Goal: Transaction & Acquisition: Purchase product/service

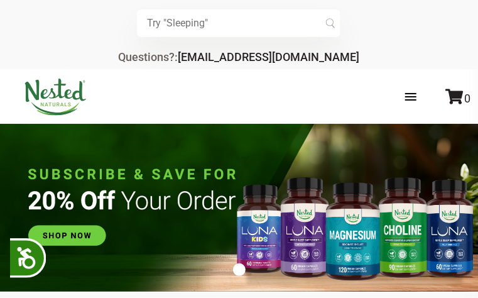
click at [410, 96] on span at bounding box center [410, 96] width 11 height 1
click at [0, 0] on input "checkbox" at bounding box center [0, 0] width 0 height 0
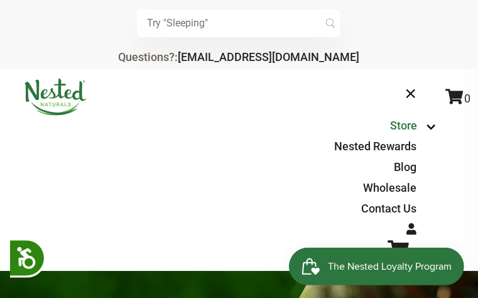
click at [395, 119] on link "Store" at bounding box center [403, 125] width 27 height 13
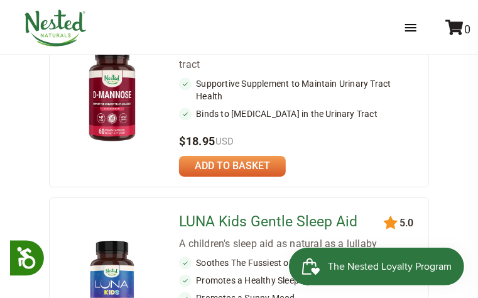
scroll to position [1240, 0]
click at [244, 213] on link "LUNA Kids Gentle Sleep Aid" at bounding box center [280, 222] width 203 height 18
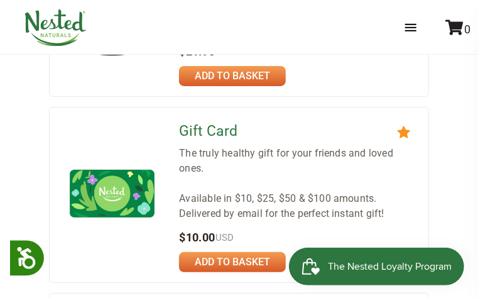
scroll to position [1699, 0]
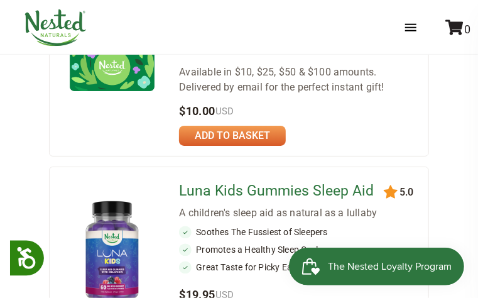
scroll to position [1827, 0]
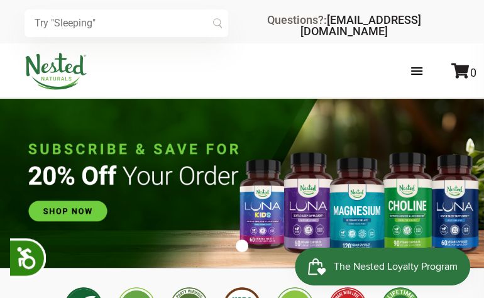
scroll to position [0, 3150]
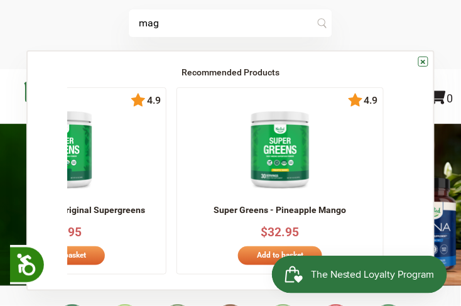
type input "mag"
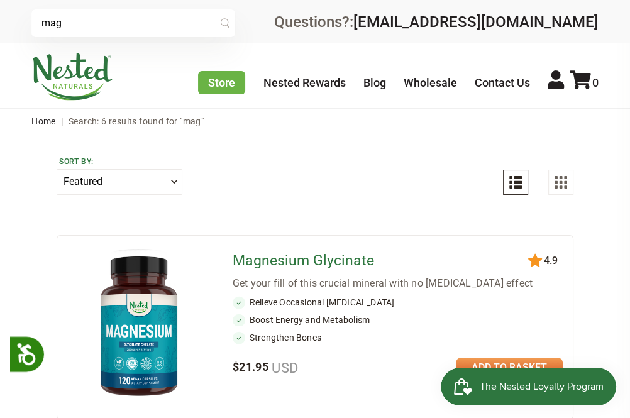
click at [280, 254] on link "Magnesium Glycinate" at bounding box center [302, 260] width 141 height 17
